Goal: Information Seeking & Learning: Learn about a topic

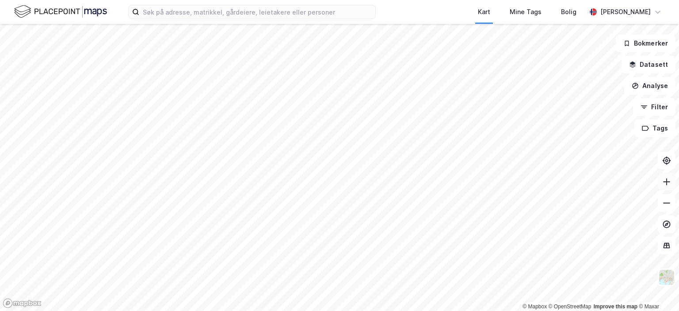
click at [665, 182] on icon at bounding box center [666, 181] width 9 height 9
click at [668, 185] on icon at bounding box center [666, 181] width 9 height 9
